Goal: Transaction & Acquisition: Purchase product/service

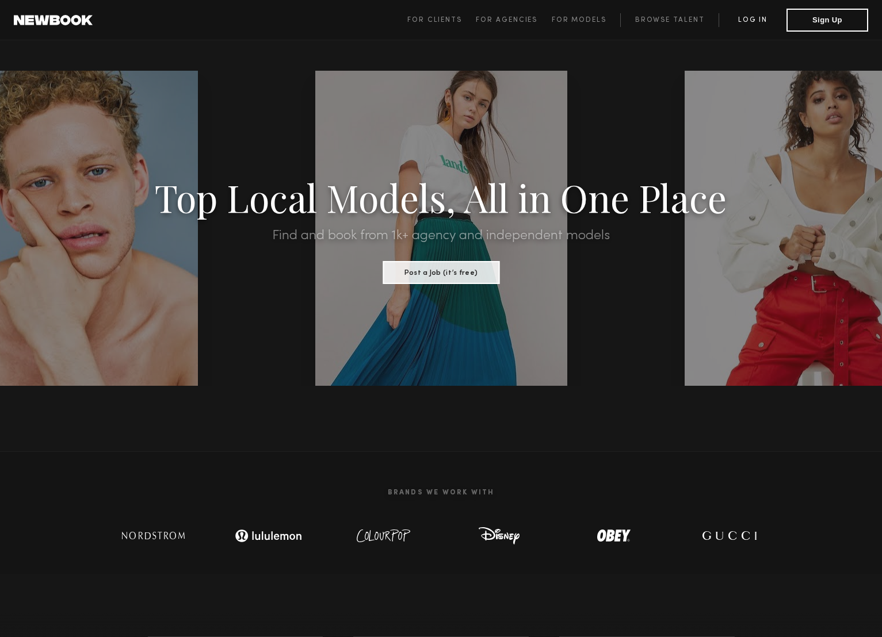
click at [755, 13] on link "Log in" at bounding box center [752, 20] width 68 height 14
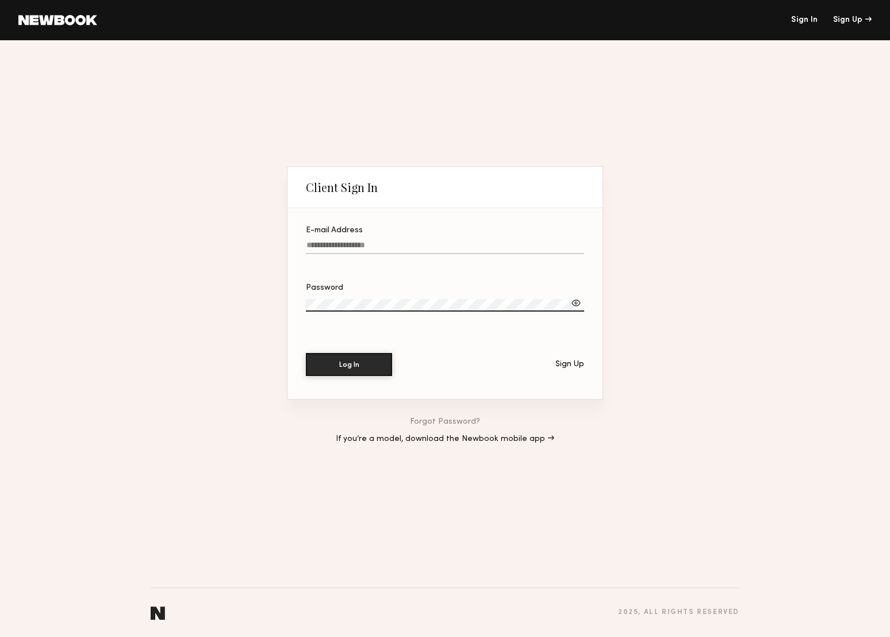
type input "**********"
click at [341, 368] on button "Log In" at bounding box center [349, 364] width 86 height 23
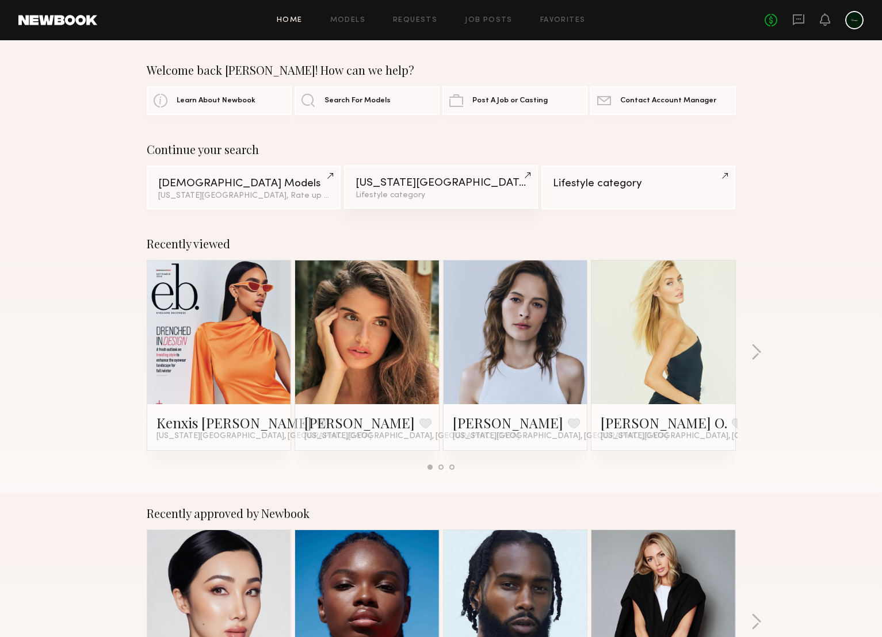
click at [438, 183] on div "New York City" at bounding box center [440, 183] width 171 height 11
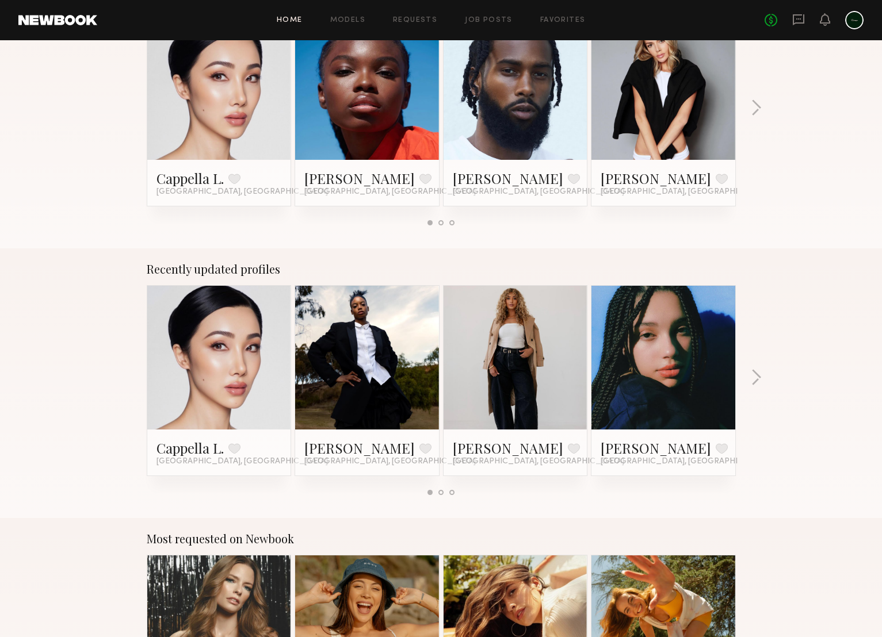
scroll to position [511, 0]
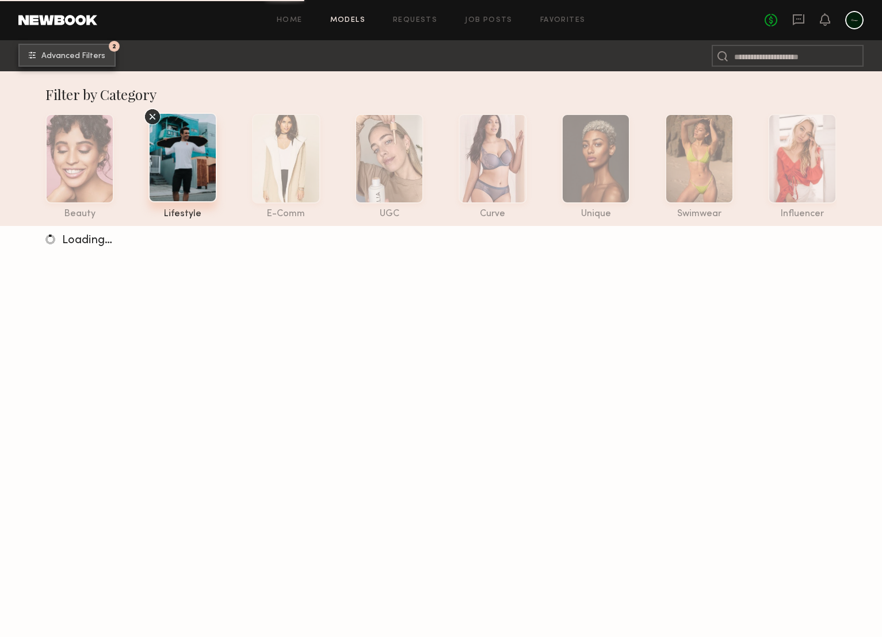
click at [62, 52] on span "Advanced Filters" at bounding box center [73, 56] width 64 height 8
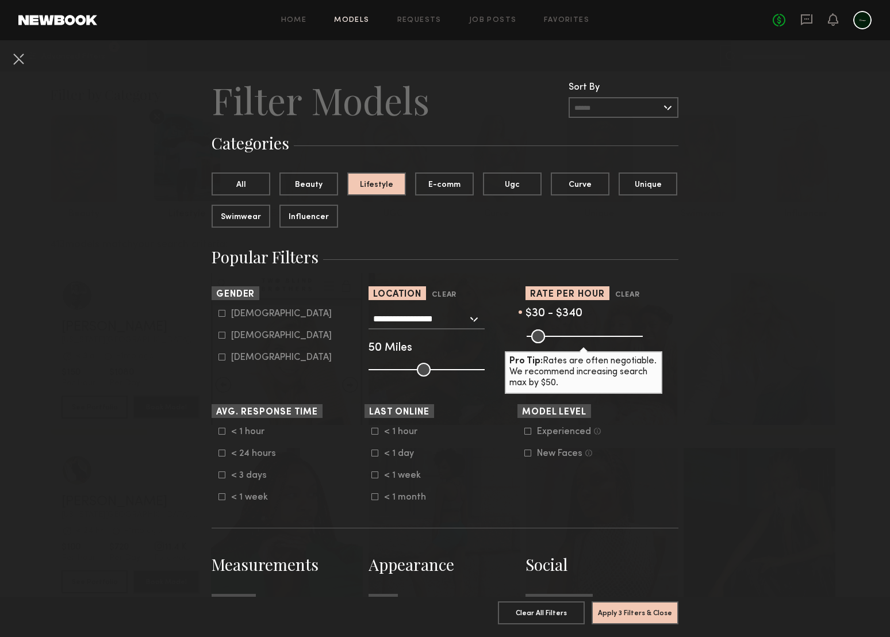
drag, startPoint x: 629, startPoint y: 339, endPoint x: 597, endPoint y: 339, distance: 32.2
click at [597, 339] on input "range" at bounding box center [585, 337] width 116 height 14
type input "***"
click at [603, 336] on input "range" at bounding box center [585, 337] width 116 height 14
click at [219, 315] on icon at bounding box center [222, 313] width 7 height 7
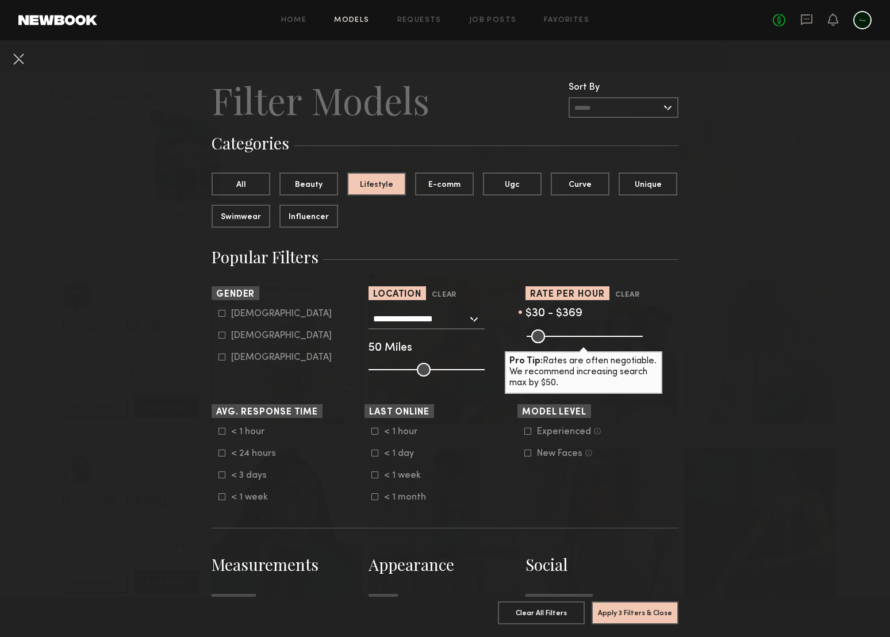
type input "*"
click at [624, 607] on button "Apply 4 Filters & Close" at bounding box center [635, 612] width 87 height 23
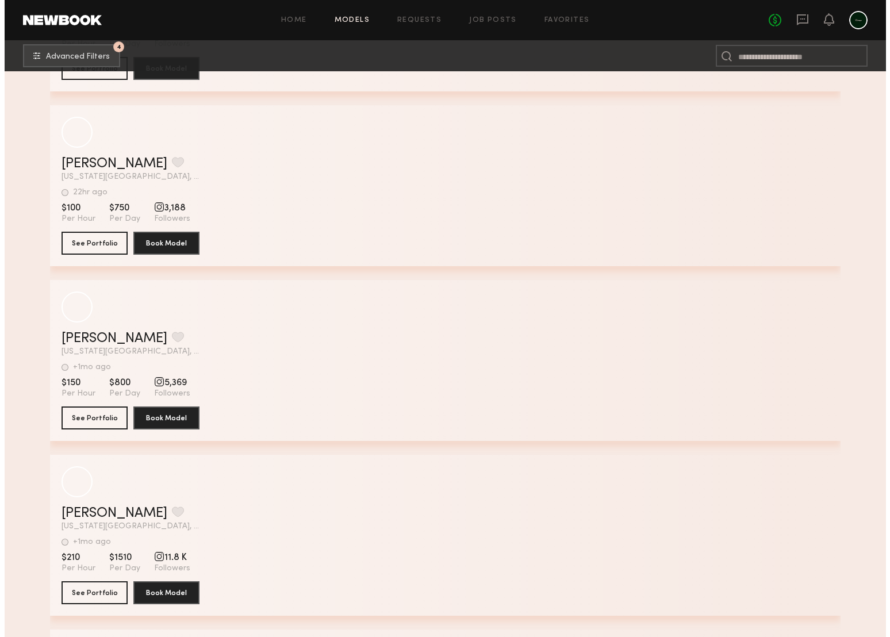
scroll to position [12407, 0]
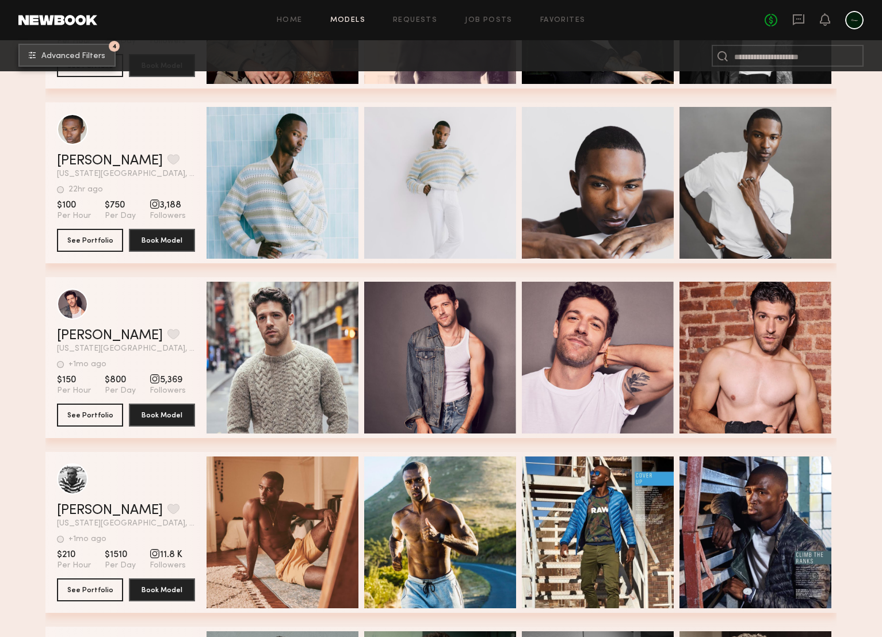
click at [47, 58] on span "Advanced Filters" at bounding box center [73, 56] width 64 height 8
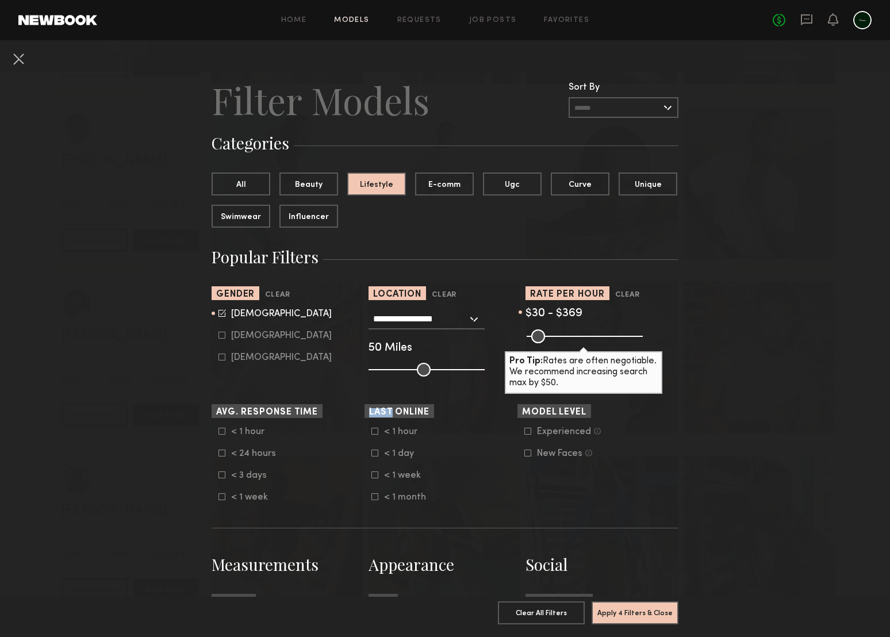
click at [219, 453] on icon at bounding box center [222, 453] width 7 height 7
click at [372, 452] on icon at bounding box center [375, 453] width 7 height 7
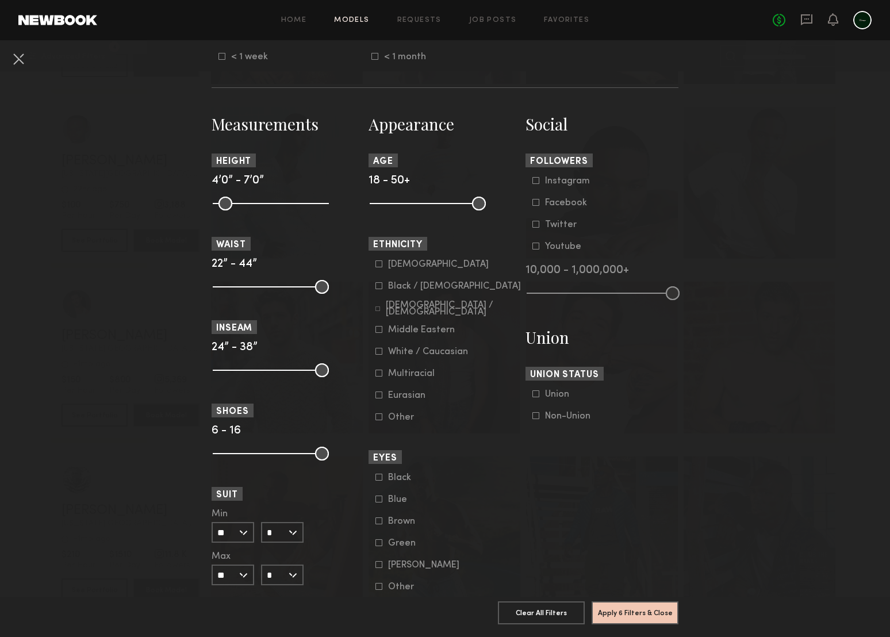
scroll to position [459, 0]
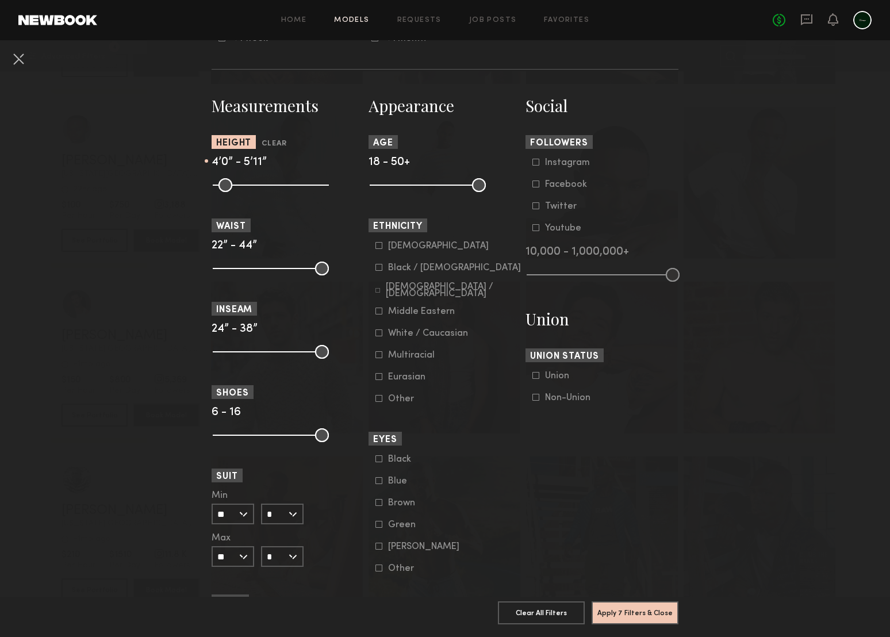
drag, startPoint x: 315, startPoint y: 185, endPoint x: 280, endPoint y: 192, distance: 35.7
type input "**"
click at [281, 191] on input "range" at bounding box center [271, 185] width 116 height 14
drag, startPoint x: 316, startPoint y: 267, endPoint x: 270, endPoint y: 267, distance: 46.6
type input "**"
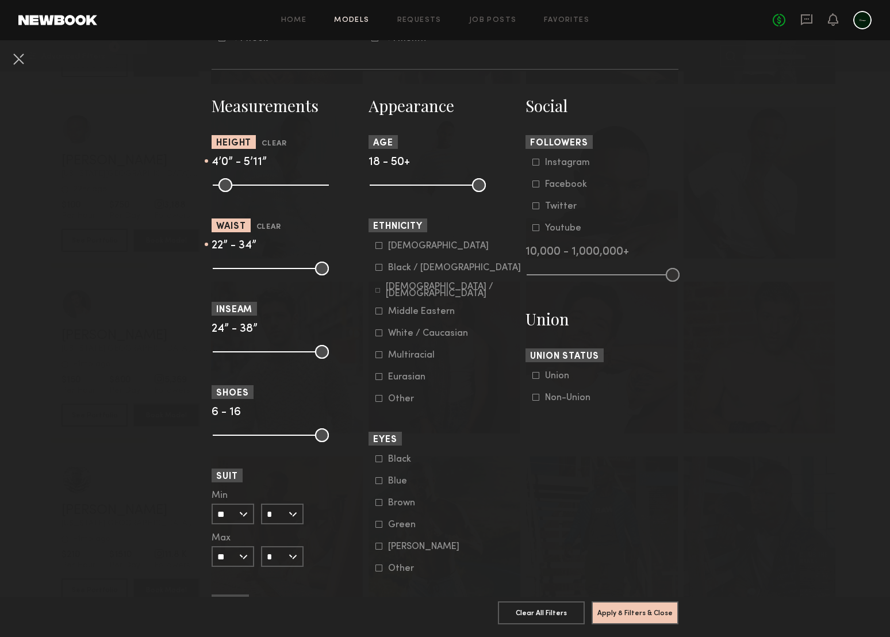
click at [270, 267] on input "range" at bounding box center [271, 269] width 116 height 14
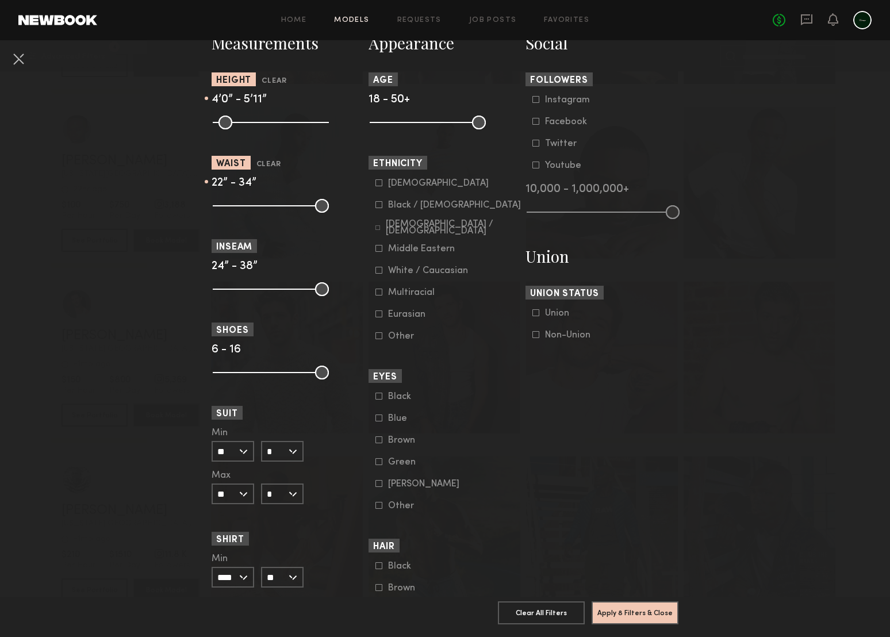
scroll to position [519, 0]
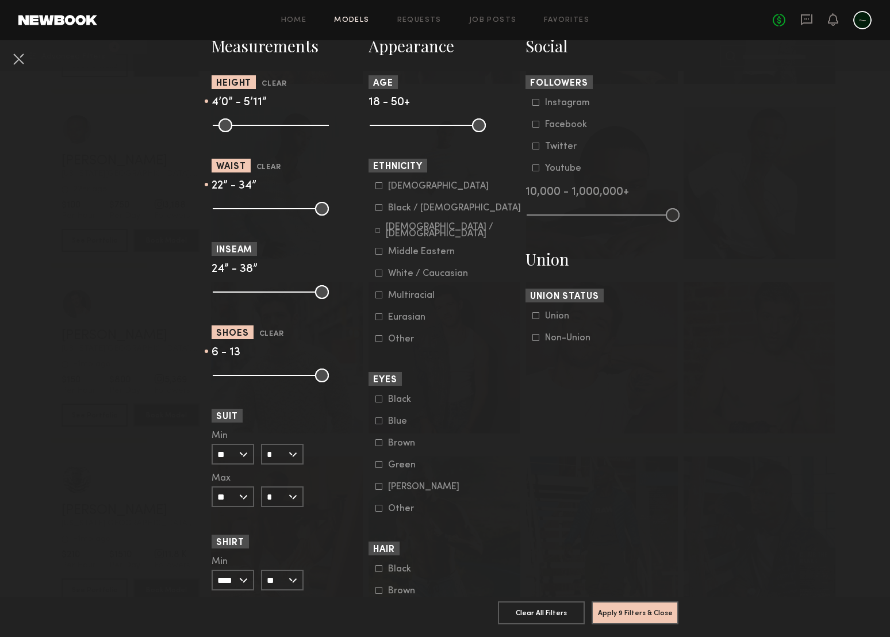
drag, startPoint x: 317, startPoint y: 374, endPoint x: 285, endPoint y: 375, distance: 32.2
type input "**"
click at [285, 375] on input "range" at bounding box center [271, 376] width 116 height 14
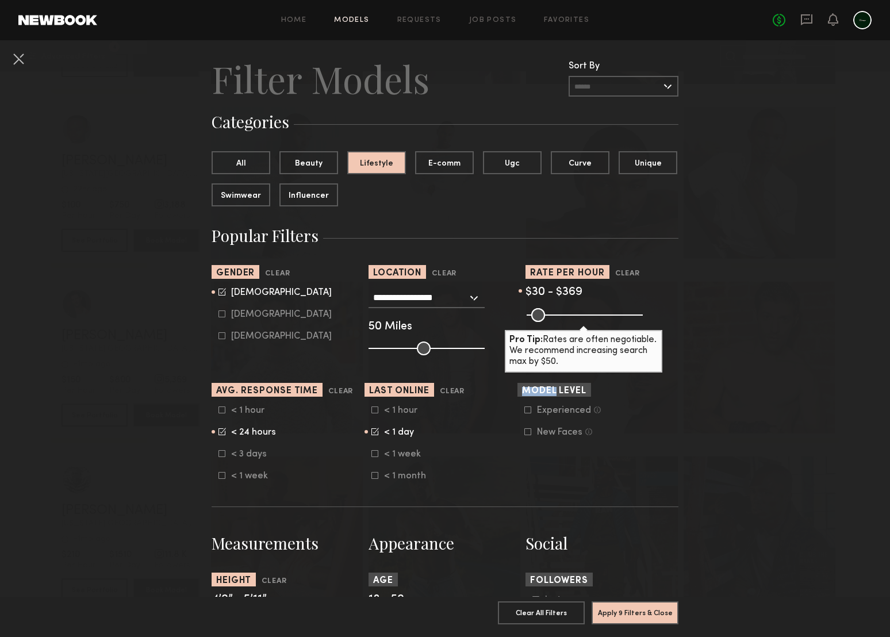
scroll to position [25, 0]
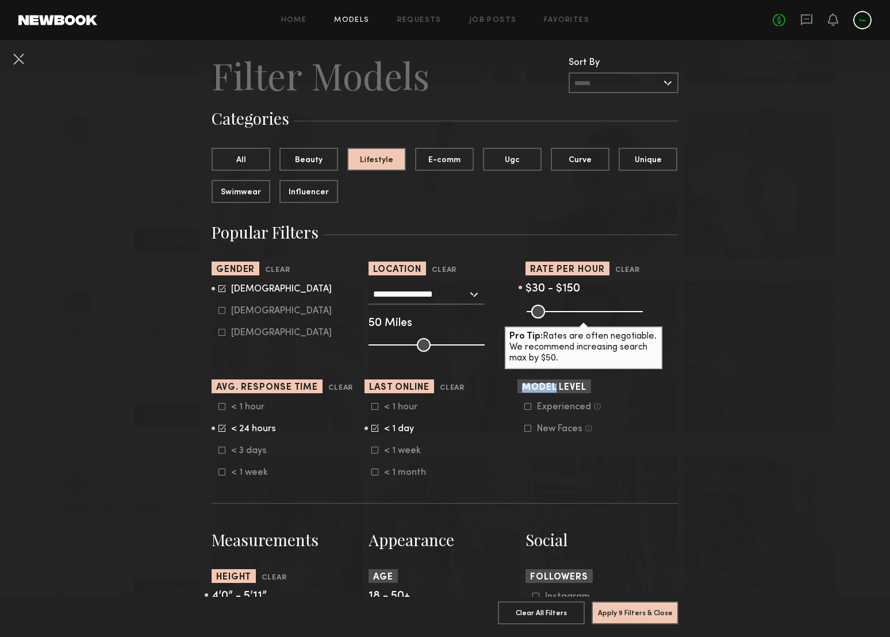
drag, startPoint x: 603, startPoint y: 313, endPoint x: 556, endPoint y: 313, distance: 47.2
type input "***"
click at [556, 313] on input "range" at bounding box center [585, 312] width 116 height 14
click at [639, 605] on button "Apply 9 Filters & Close" at bounding box center [635, 612] width 87 height 23
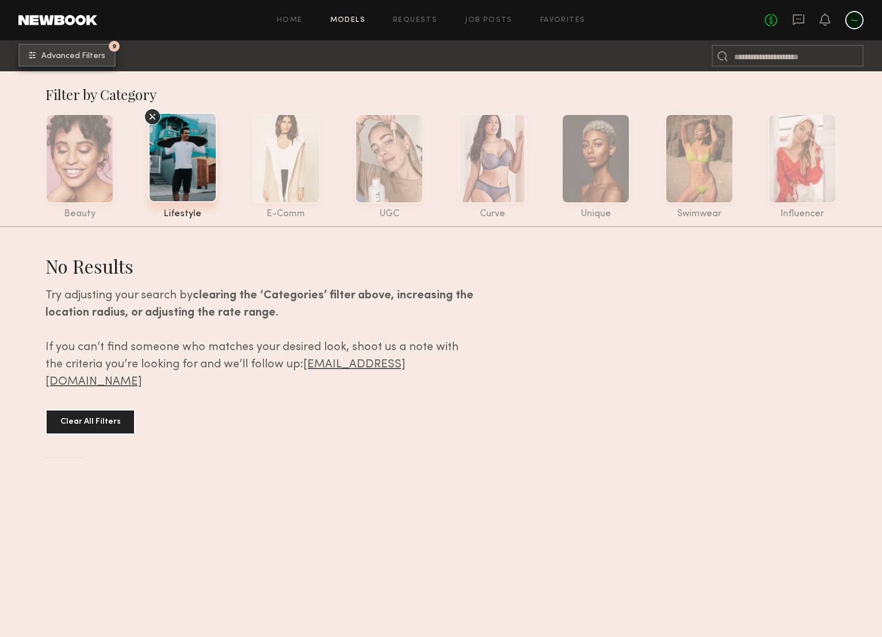
click at [96, 48] on button "9 Advanced Filters" at bounding box center [66, 55] width 97 height 23
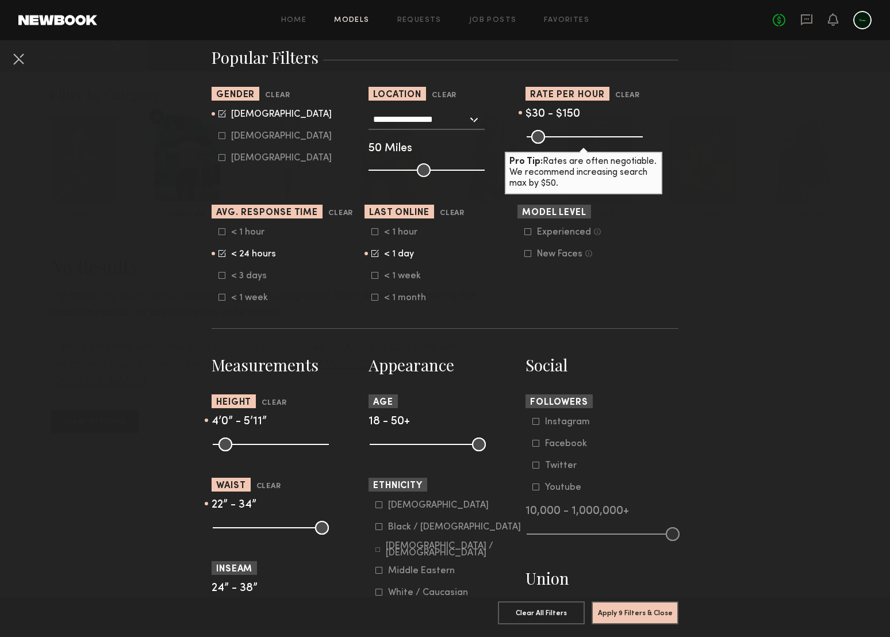
scroll to position [222, 0]
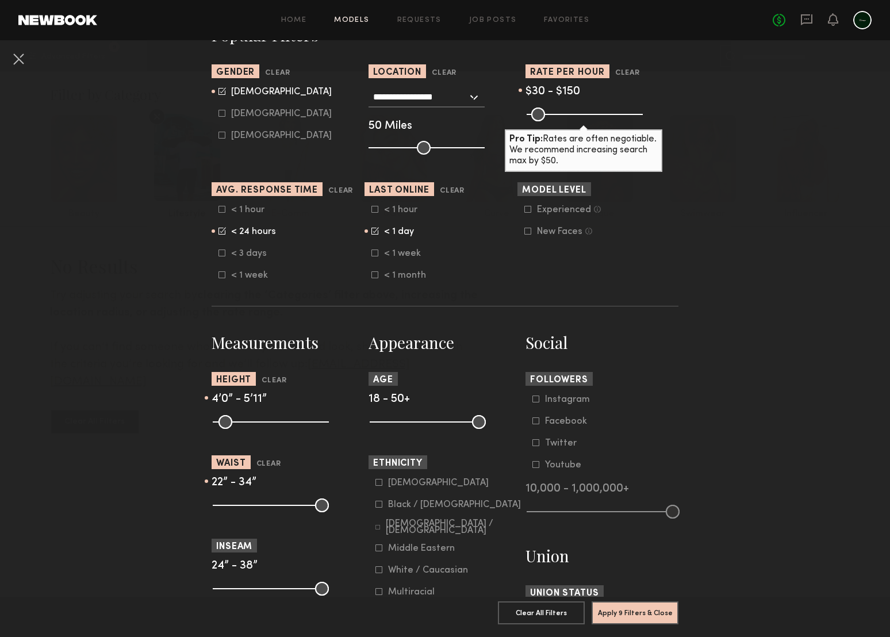
click at [219, 232] on icon at bounding box center [222, 230] width 7 height 7
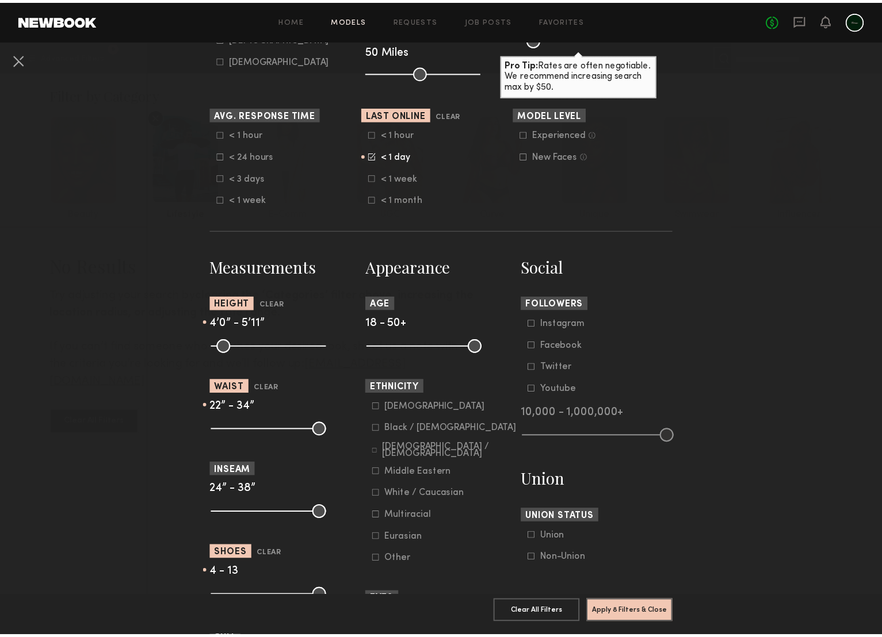
scroll to position [298, 0]
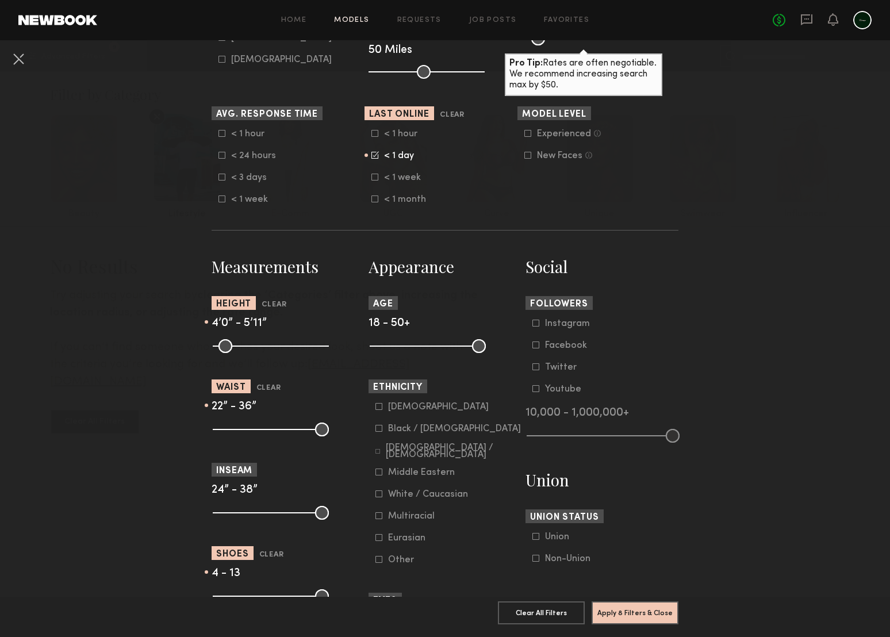
drag, startPoint x: 272, startPoint y: 431, endPoint x: 278, endPoint y: 433, distance: 6.4
type input "**"
click at [278, 433] on input "range" at bounding box center [271, 430] width 116 height 14
click at [260, 557] on button "Clear" at bounding box center [271, 555] width 25 height 13
type input "**"
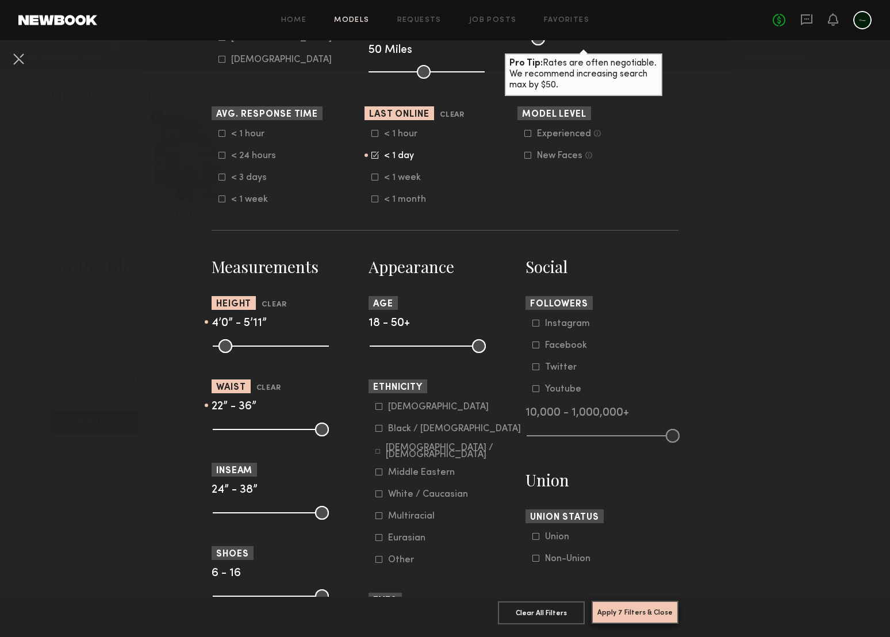
click at [628, 603] on button "Apply 7 Filters & Close" at bounding box center [635, 612] width 87 height 23
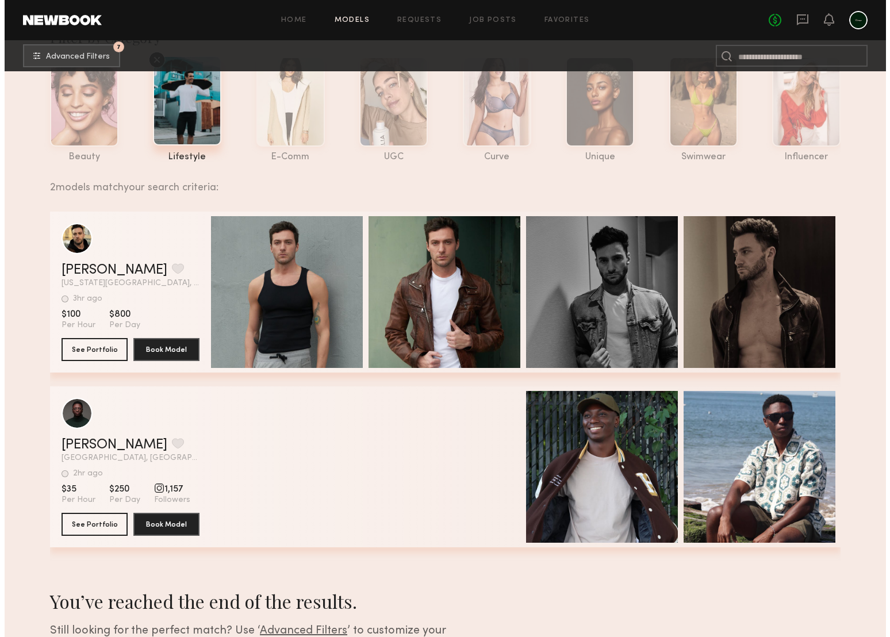
scroll to position [12, 0]
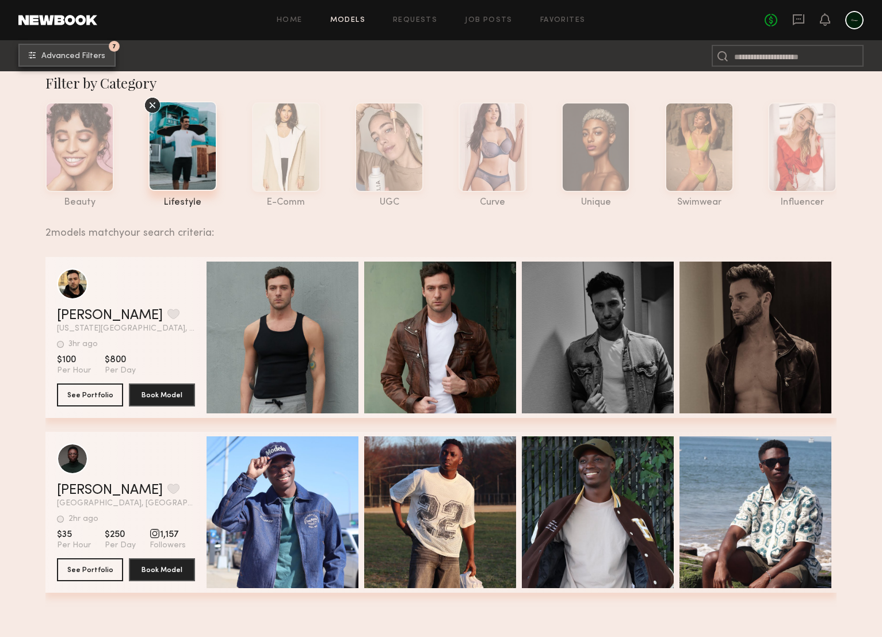
click at [87, 56] on span "Advanced Filters" at bounding box center [73, 56] width 64 height 8
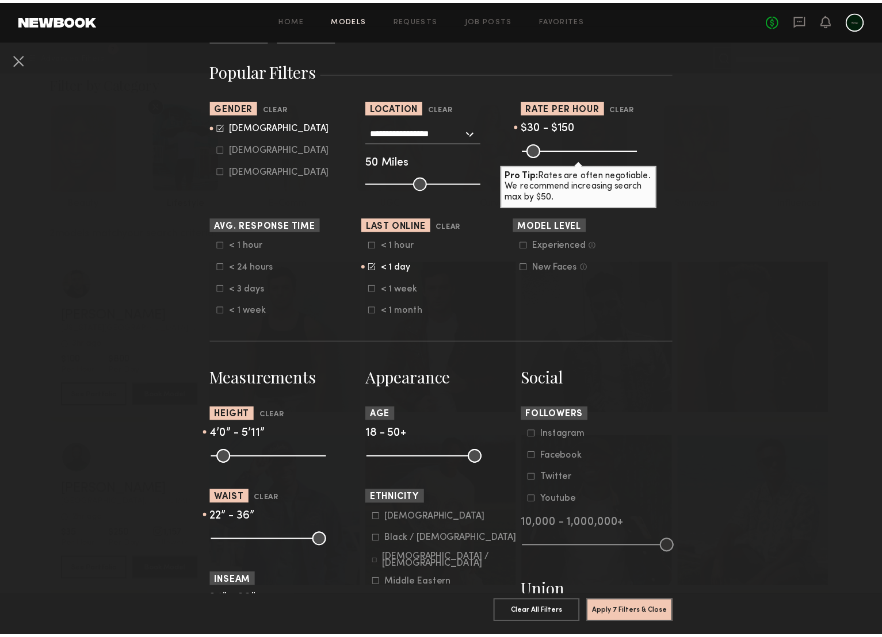
scroll to position [188, 0]
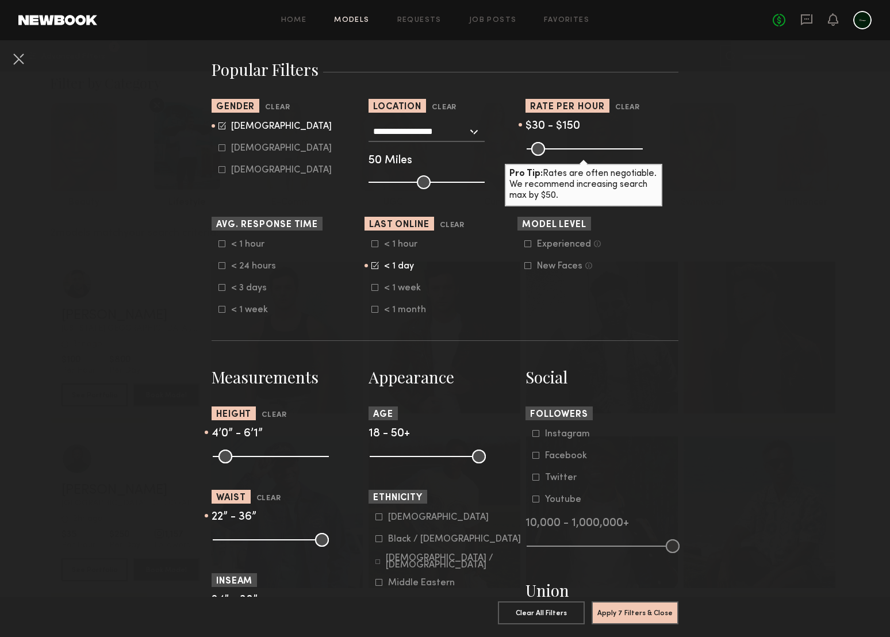
drag, startPoint x: 278, startPoint y: 457, endPoint x: 286, endPoint y: 460, distance: 8.6
type input "**"
click at [286, 460] on input "range" at bounding box center [271, 457] width 116 height 14
click at [640, 607] on button "Apply 7 Filters & Close" at bounding box center [635, 612] width 87 height 23
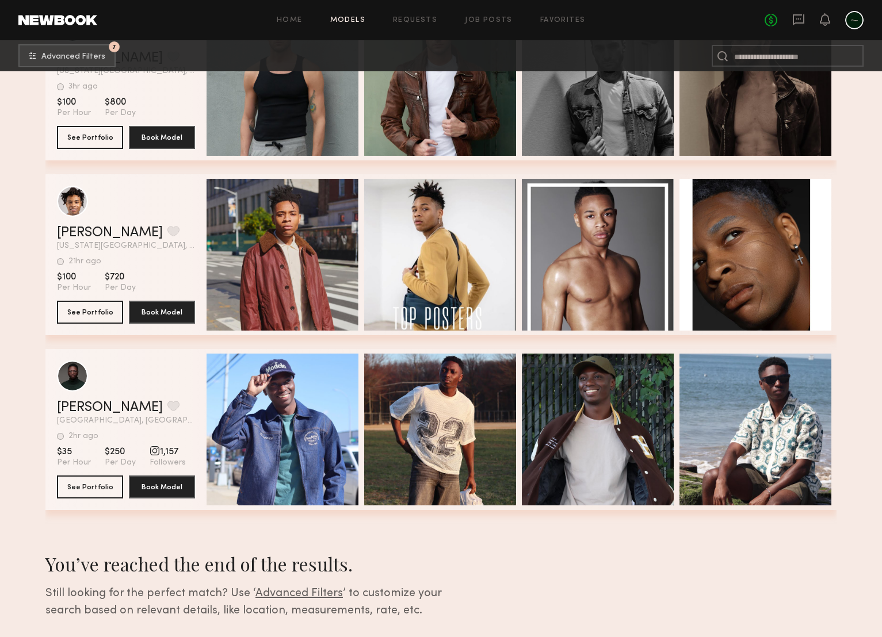
scroll to position [970, 0]
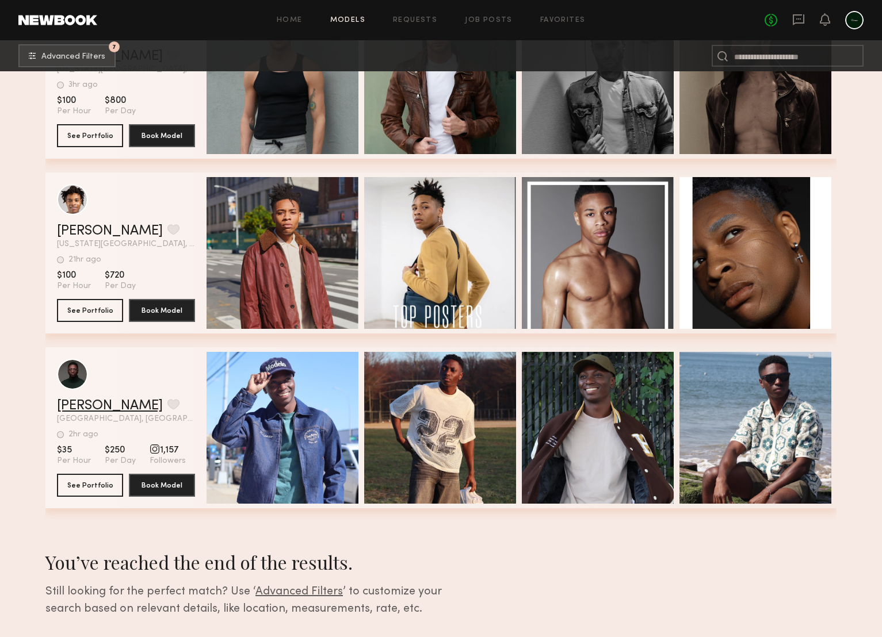
click at [101, 402] on link "[PERSON_NAME]" at bounding box center [110, 406] width 106 height 14
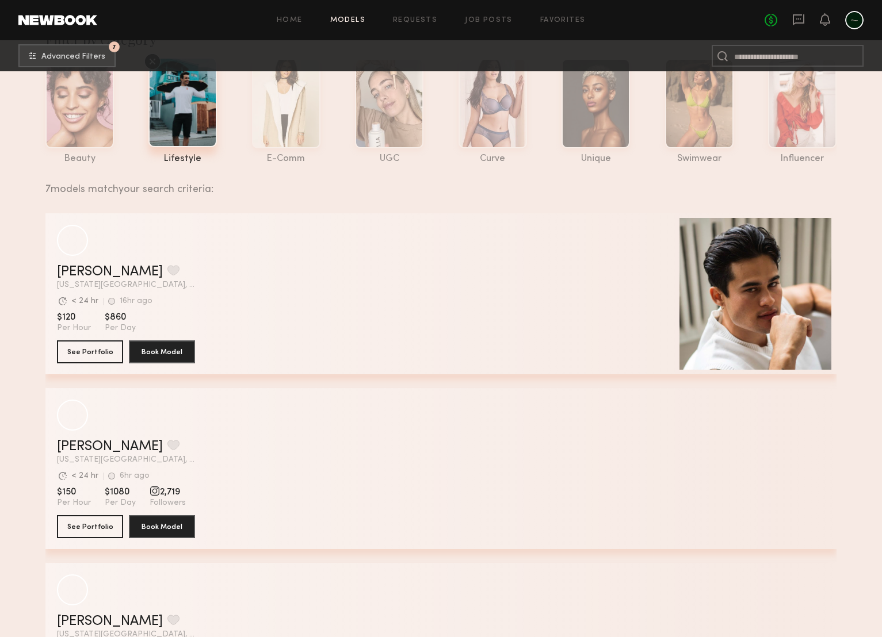
scroll to position [61, 0]
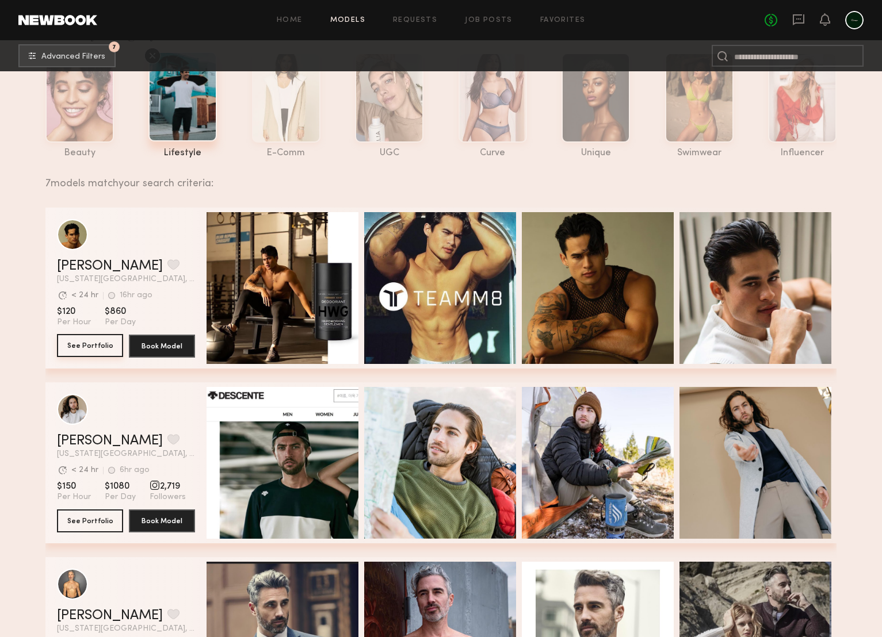
click at [97, 340] on button "See Portfolio" at bounding box center [90, 345] width 66 height 23
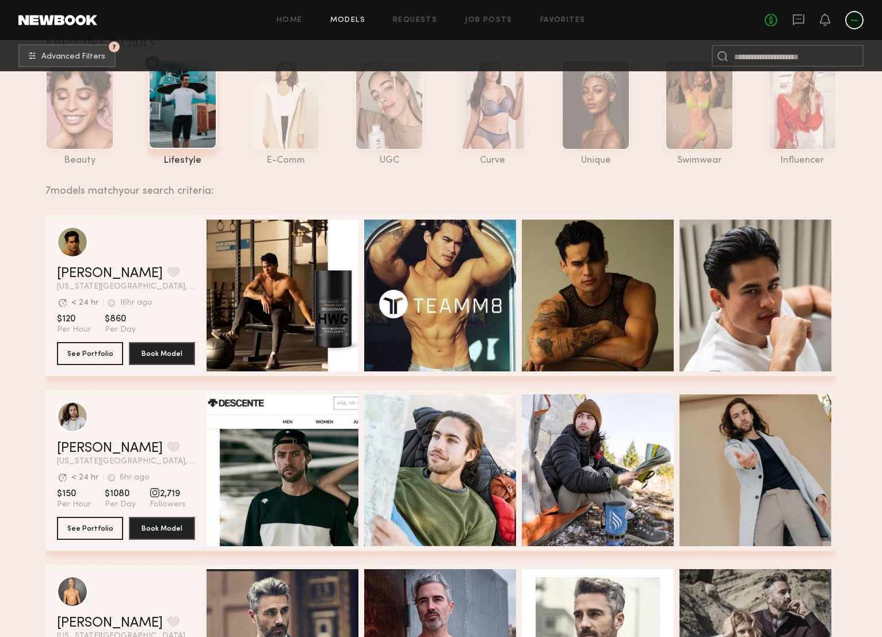
scroll to position [0, 0]
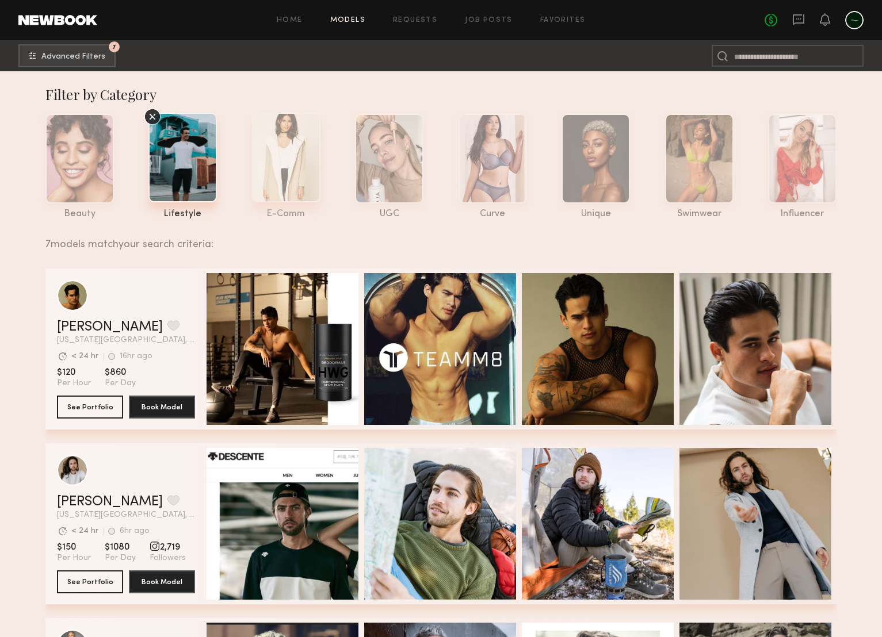
click at [297, 177] on div at bounding box center [286, 158] width 68 height 90
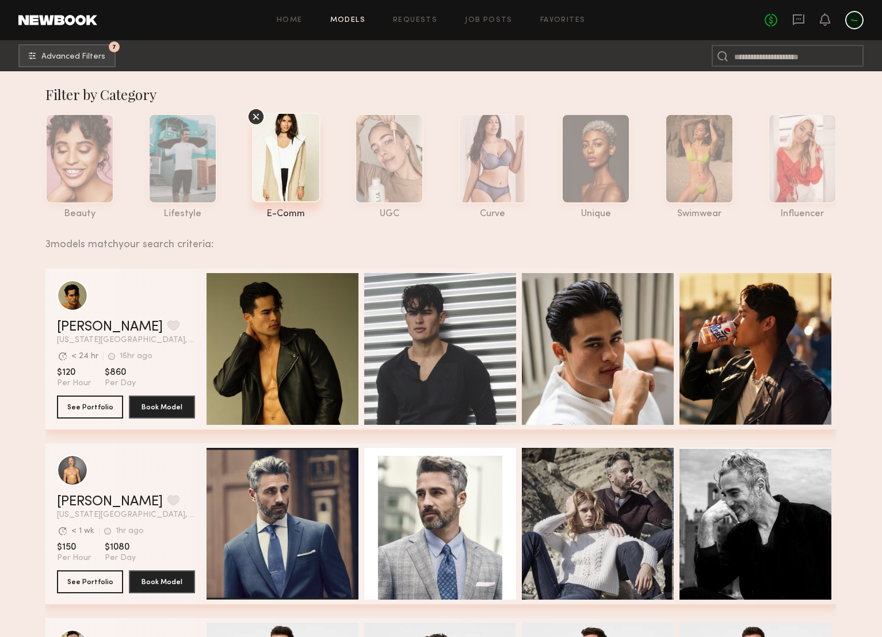
click at [255, 115] on icon at bounding box center [255, 116] width 5 height 5
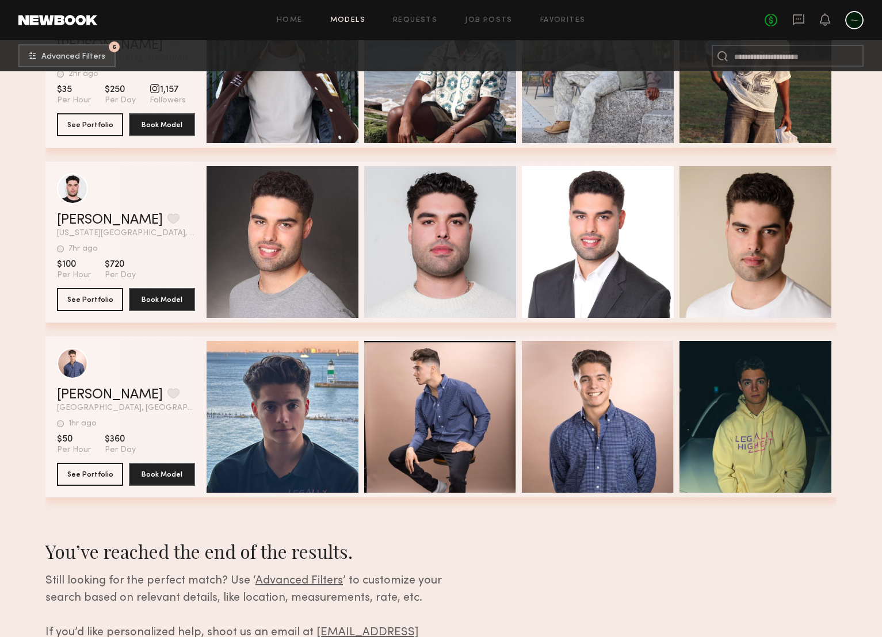
scroll to position [1912, 0]
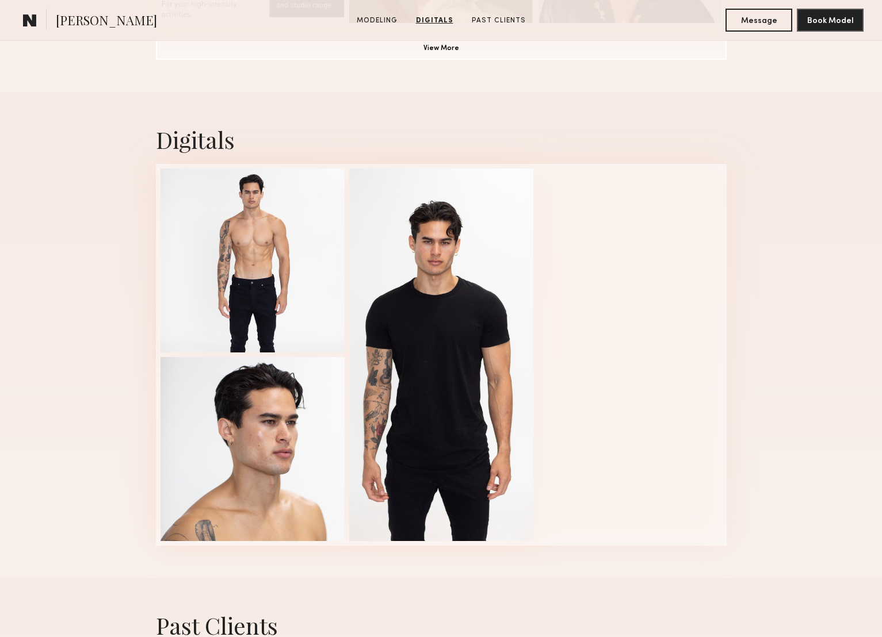
scroll to position [953, 0]
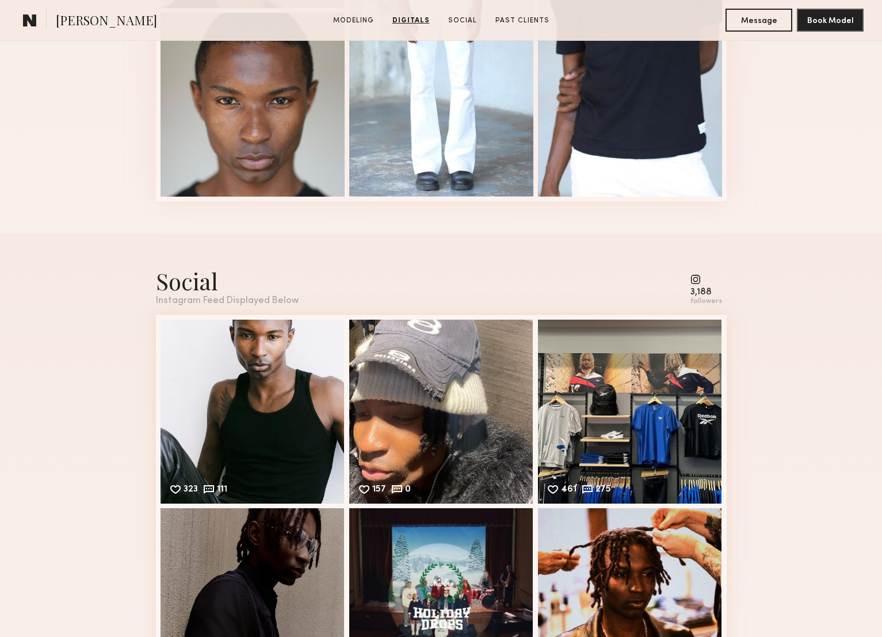
scroll to position [1256, 0]
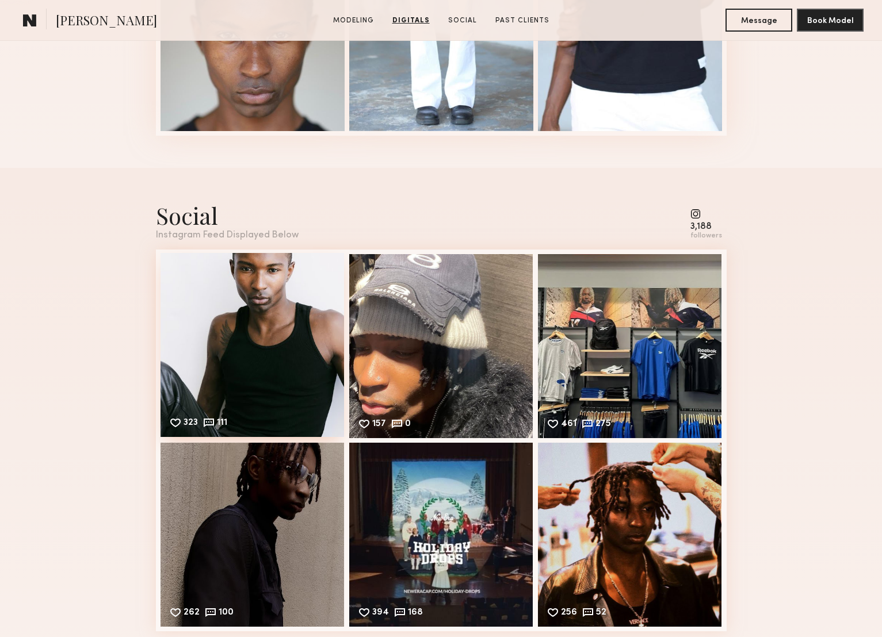
click at [258, 345] on div "323 111 Likes & comments displayed to show model’s engagement" at bounding box center [252, 345] width 184 height 184
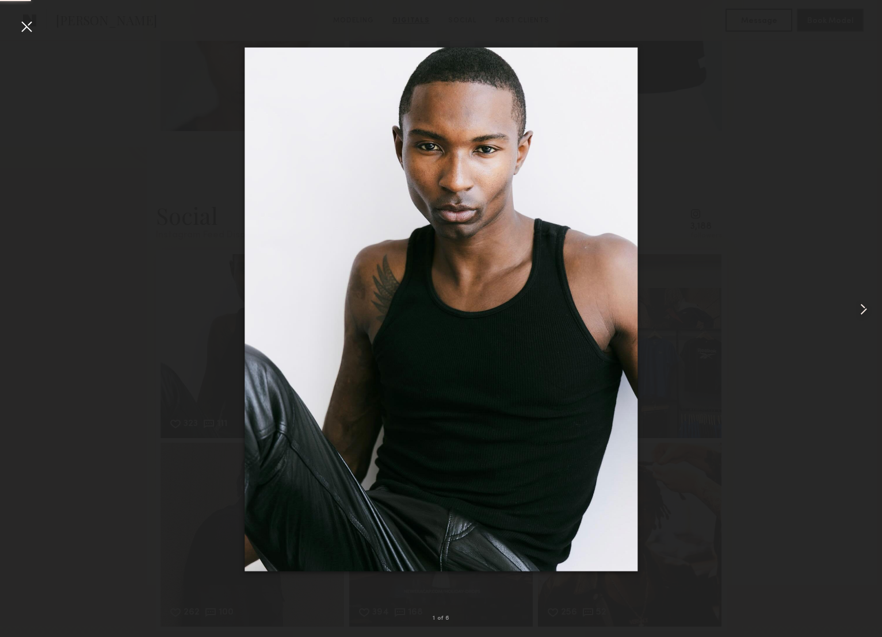
click at [863, 311] on common-icon at bounding box center [863, 309] width 18 height 18
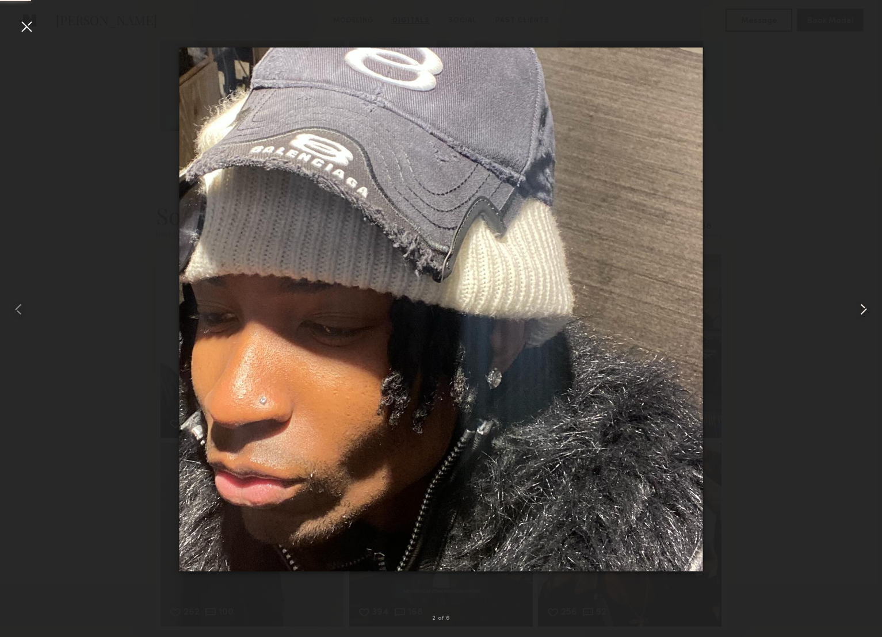
click at [863, 311] on common-icon at bounding box center [863, 309] width 18 height 18
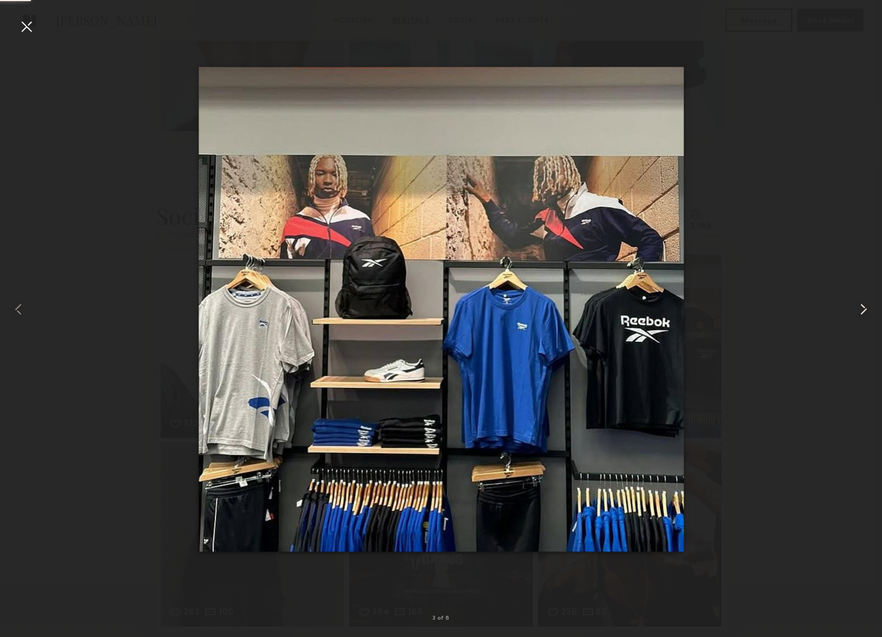
click at [863, 311] on common-icon at bounding box center [863, 309] width 18 height 18
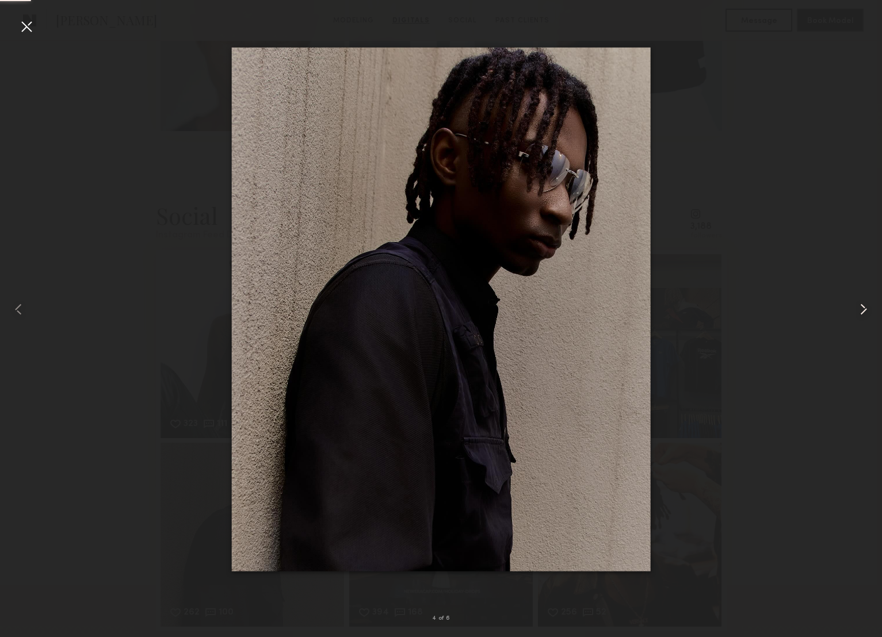
click at [863, 311] on common-icon at bounding box center [863, 309] width 18 height 18
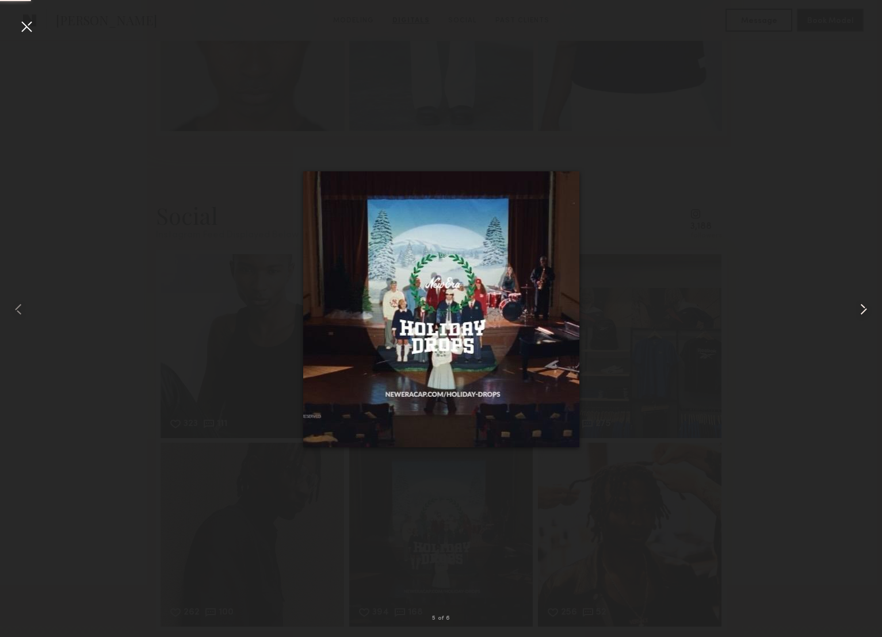
click at [863, 311] on common-icon at bounding box center [863, 309] width 18 height 18
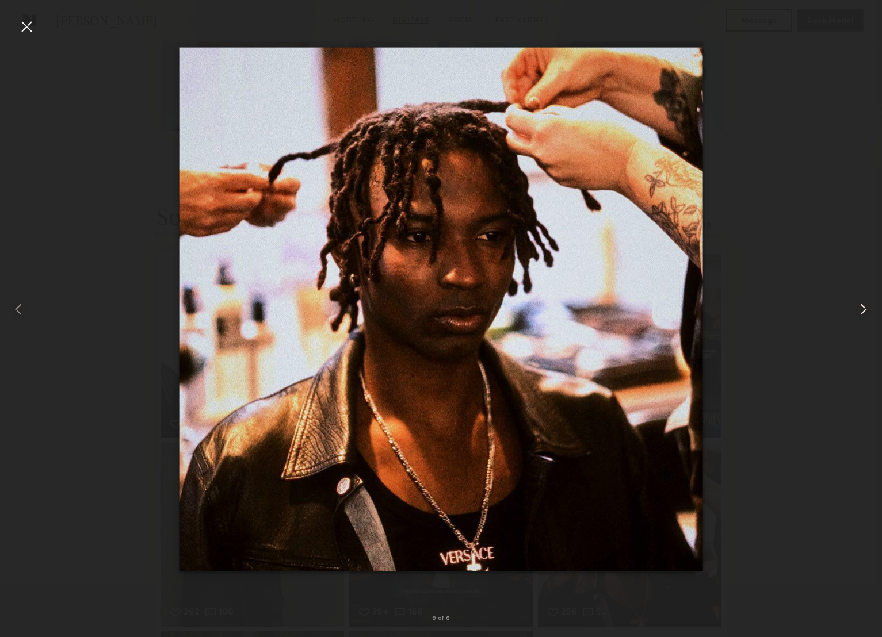
click at [863, 311] on common-icon at bounding box center [863, 309] width 18 height 18
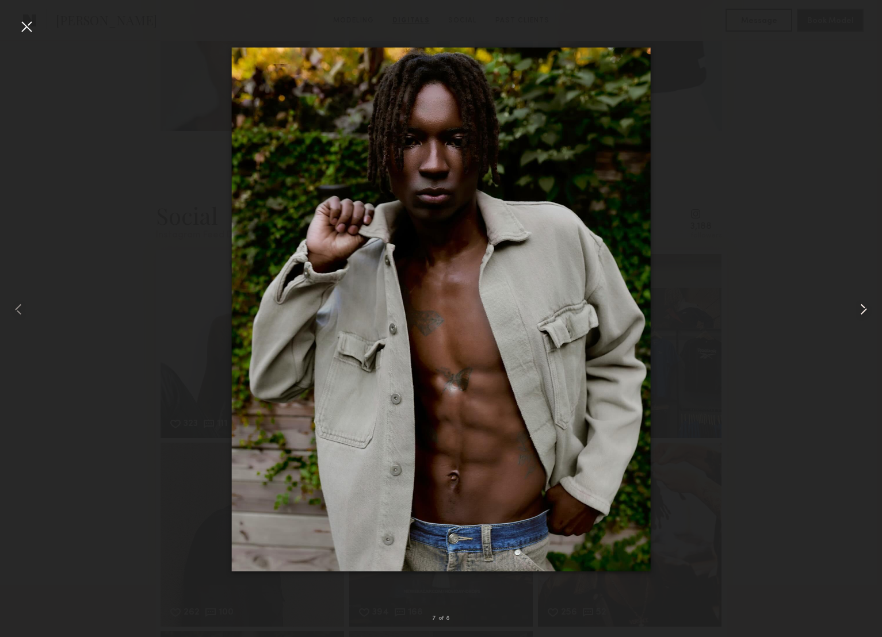
click at [865, 308] on common-icon at bounding box center [863, 309] width 18 height 18
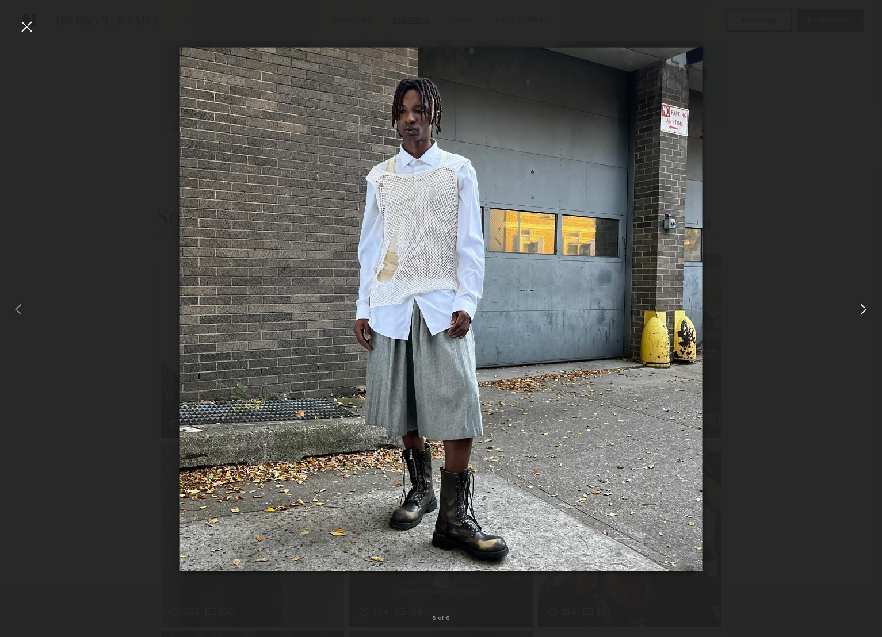
click at [865, 308] on common-icon at bounding box center [863, 309] width 18 height 18
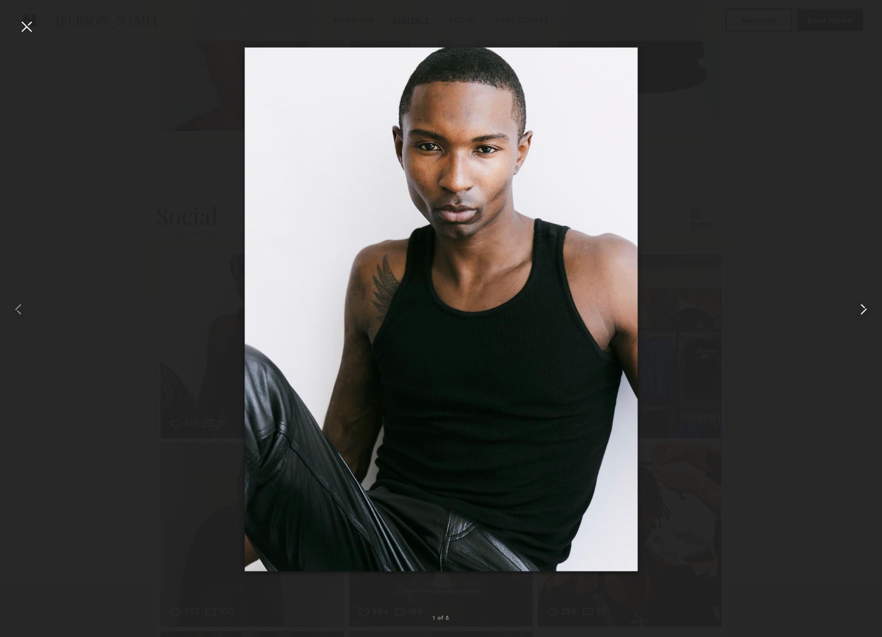
click at [865, 308] on common-icon at bounding box center [863, 309] width 18 height 18
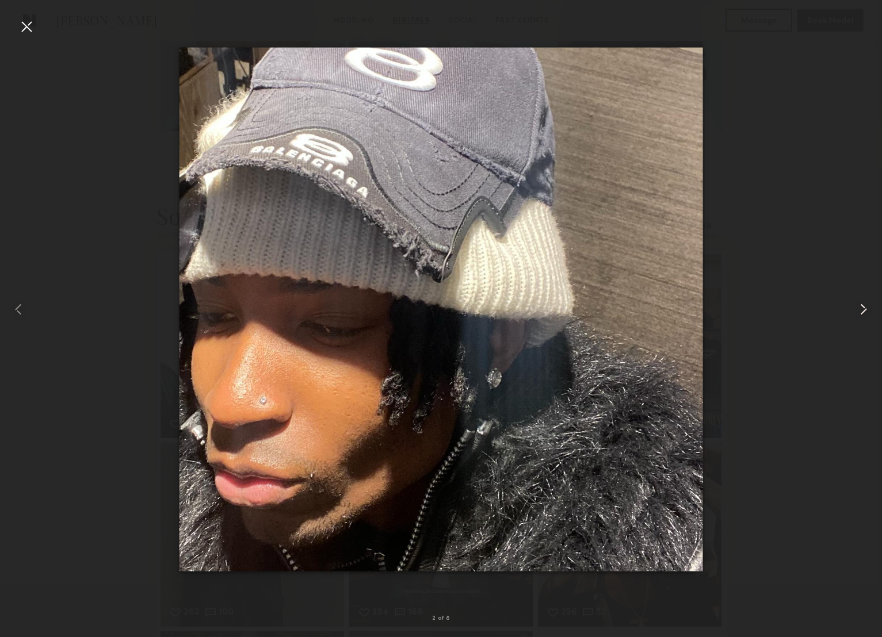
click at [864, 308] on common-icon at bounding box center [863, 309] width 18 height 18
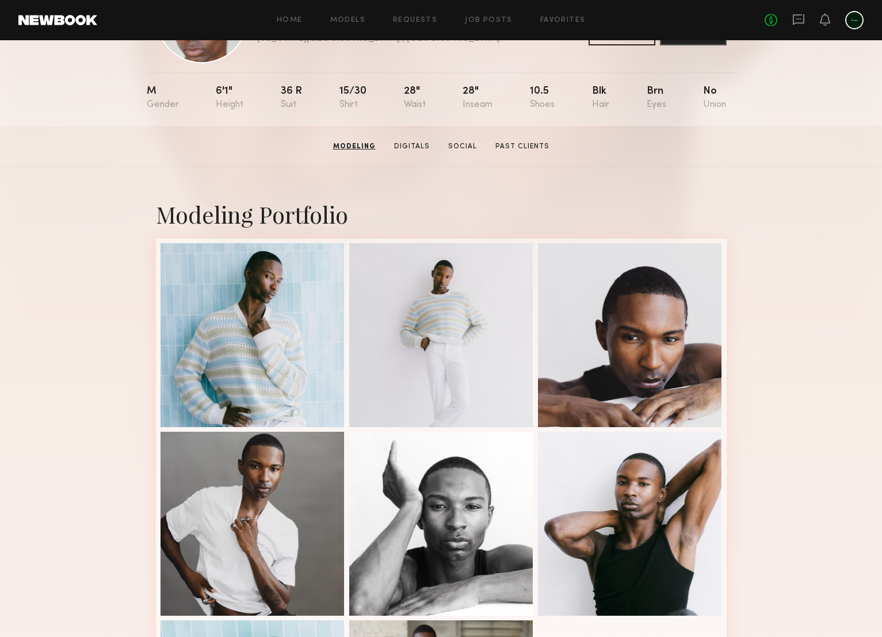
scroll to position [0, 0]
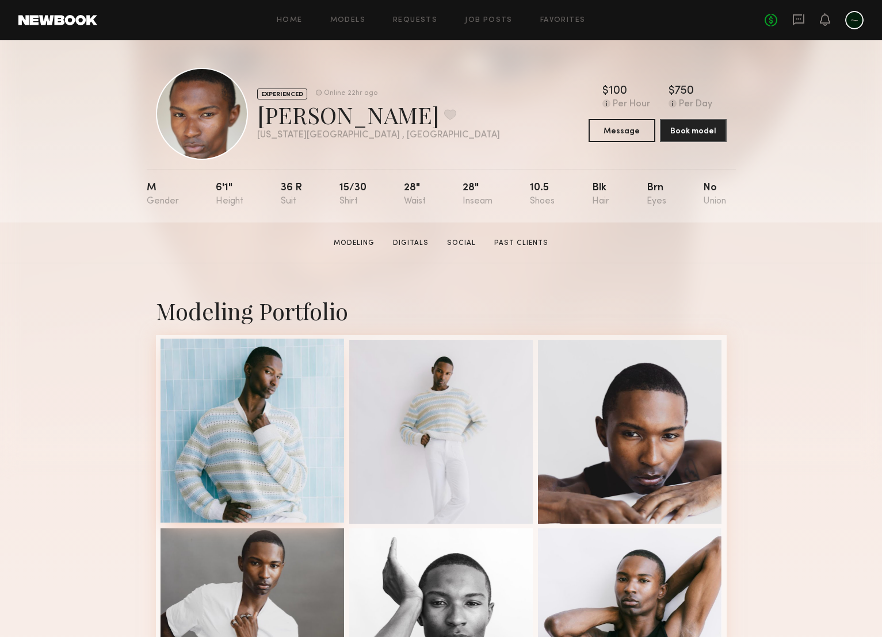
click at [282, 421] on div at bounding box center [252, 431] width 184 height 184
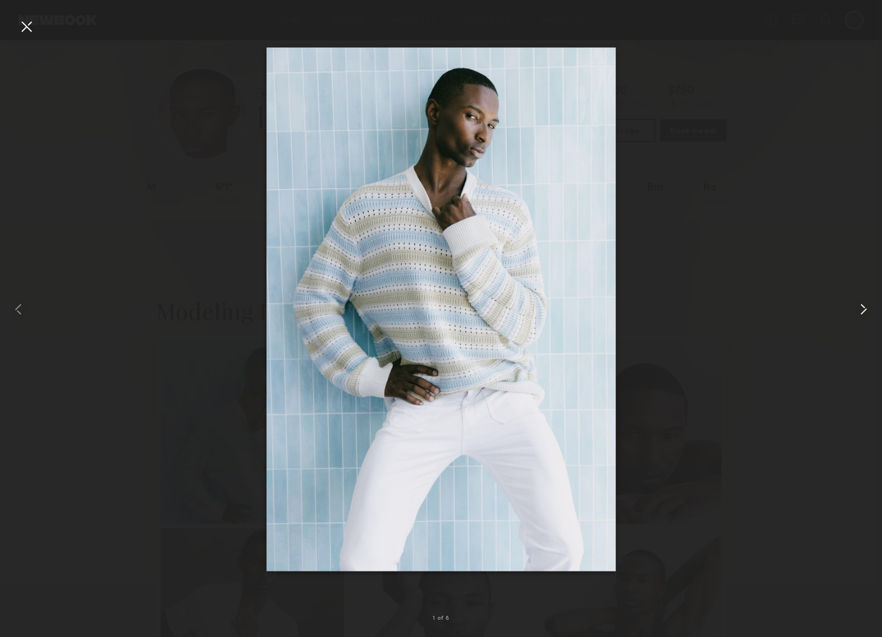
click at [863, 318] on common-icon at bounding box center [863, 309] width 18 height 18
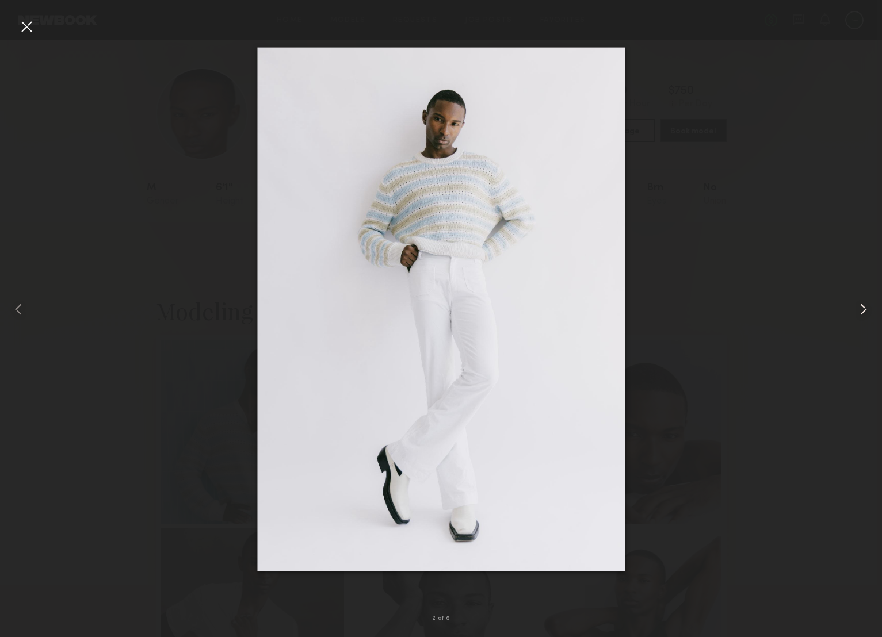
click at [863, 318] on common-icon at bounding box center [863, 309] width 18 height 18
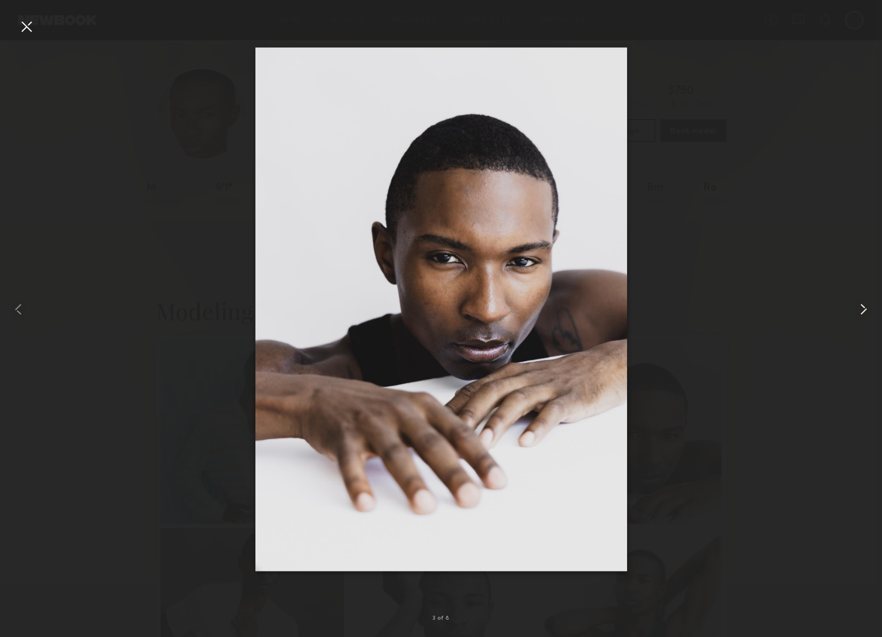
click at [863, 318] on common-icon at bounding box center [863, 309] width 18 height 18
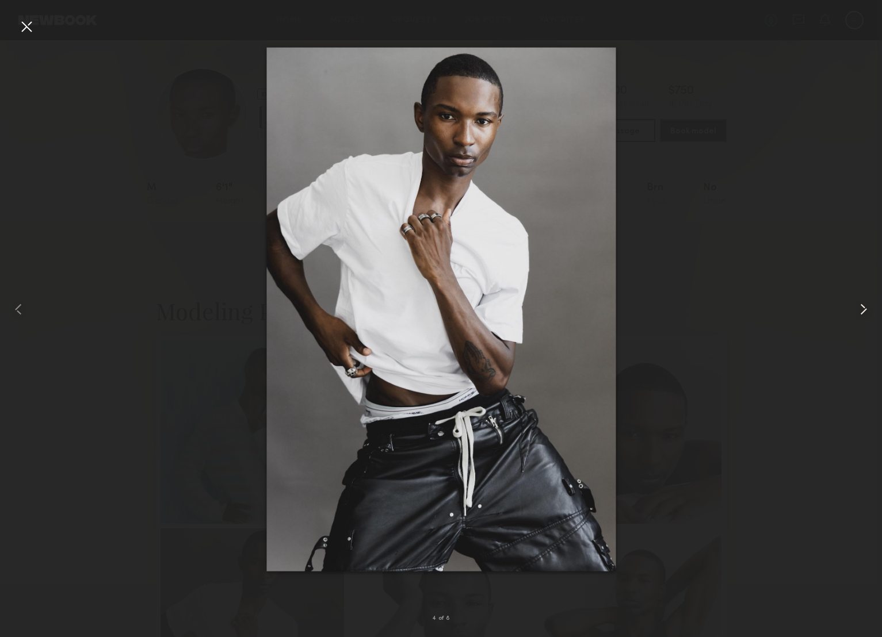
click at [863, 318] on common-icon at bounding box center [863, 309] width 18 height 18
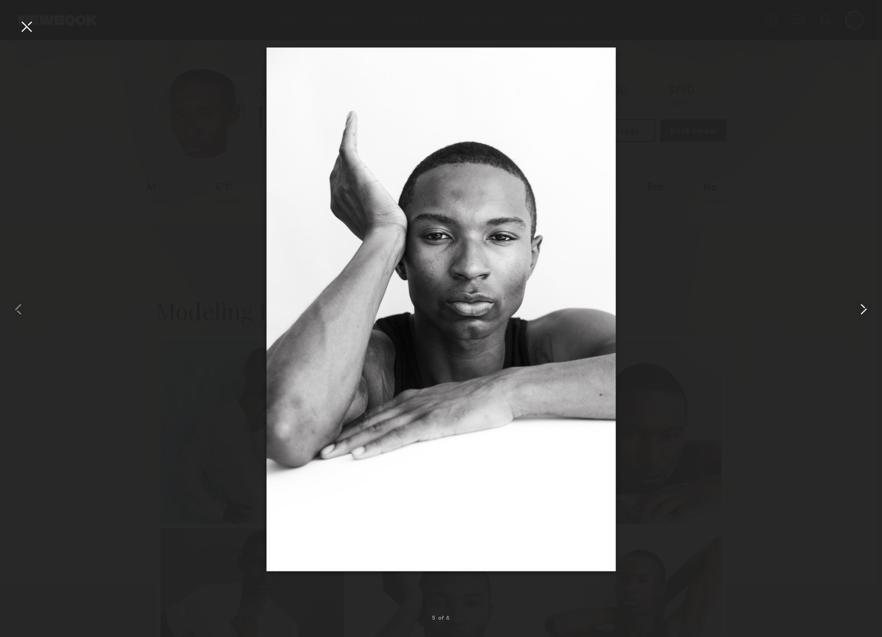
click at [863, 318] on common-icon at bounding box center [863, 309] width 18 height 18
